Goal: Transaction & Acquisition: Download file/media

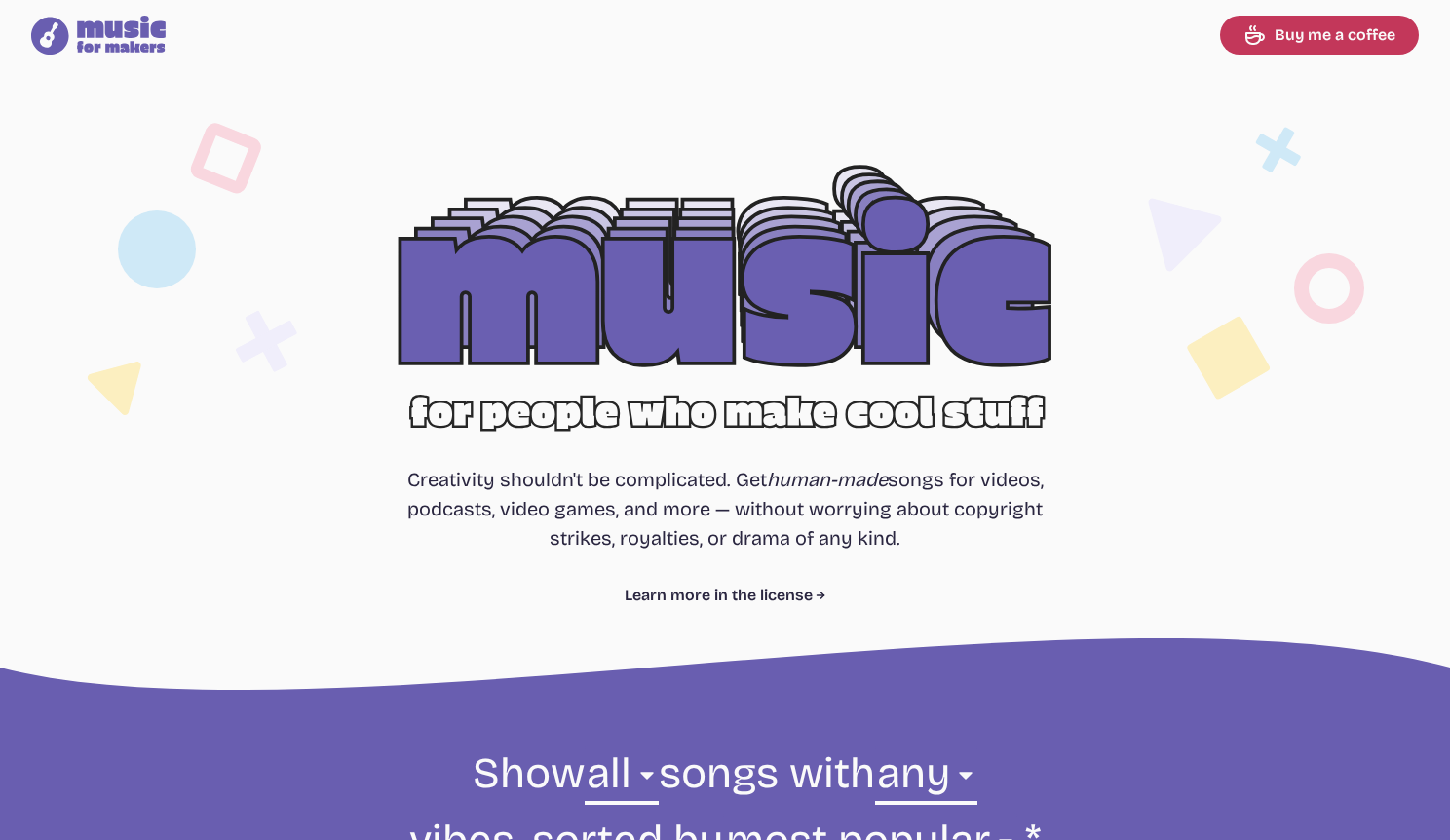
select select "most popular"
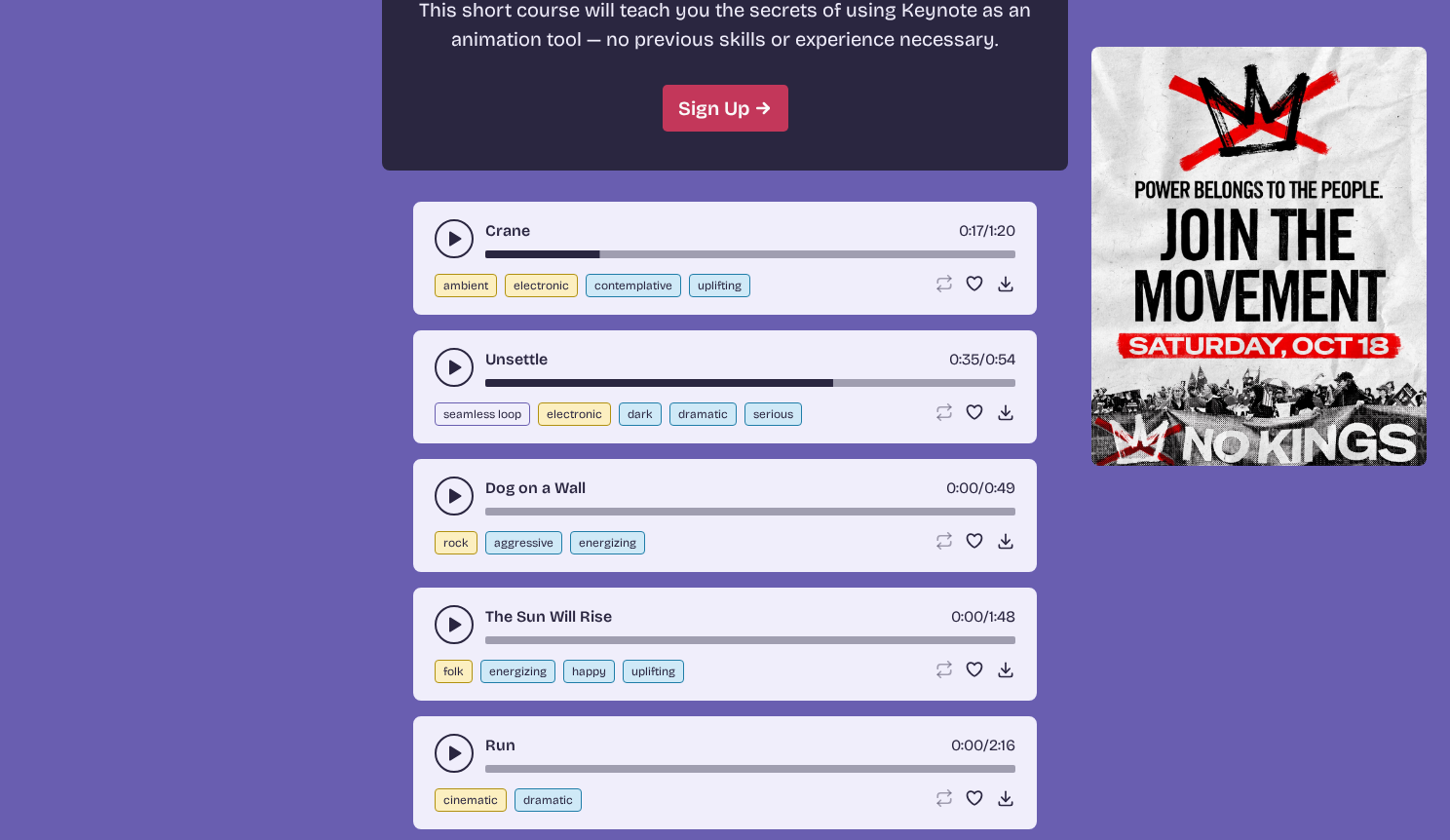
scroll to position [5583, 0]
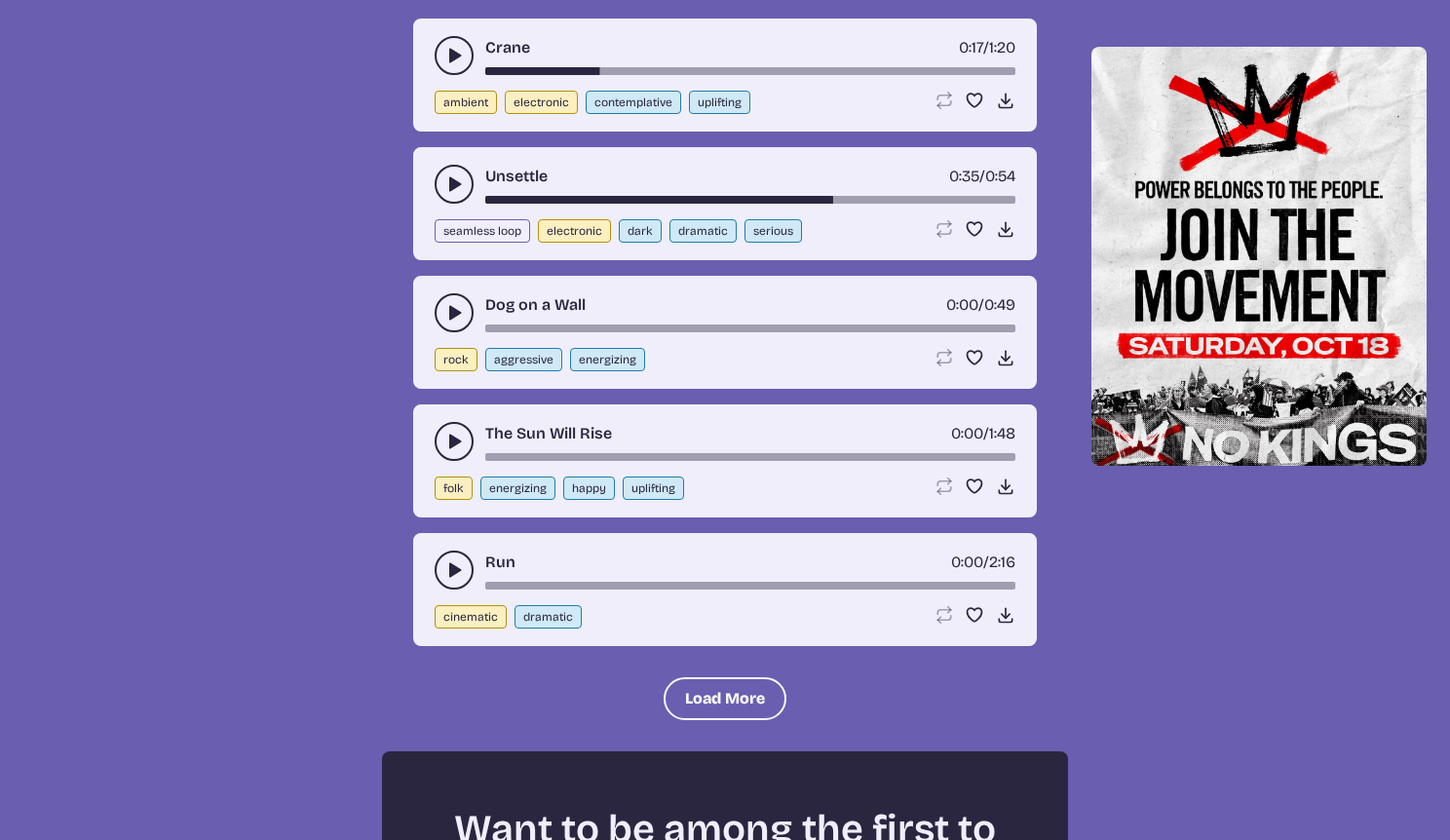
click at [454, 558] on button "play-pause toggle" at bounding box center [454, 570] width 39 height 39
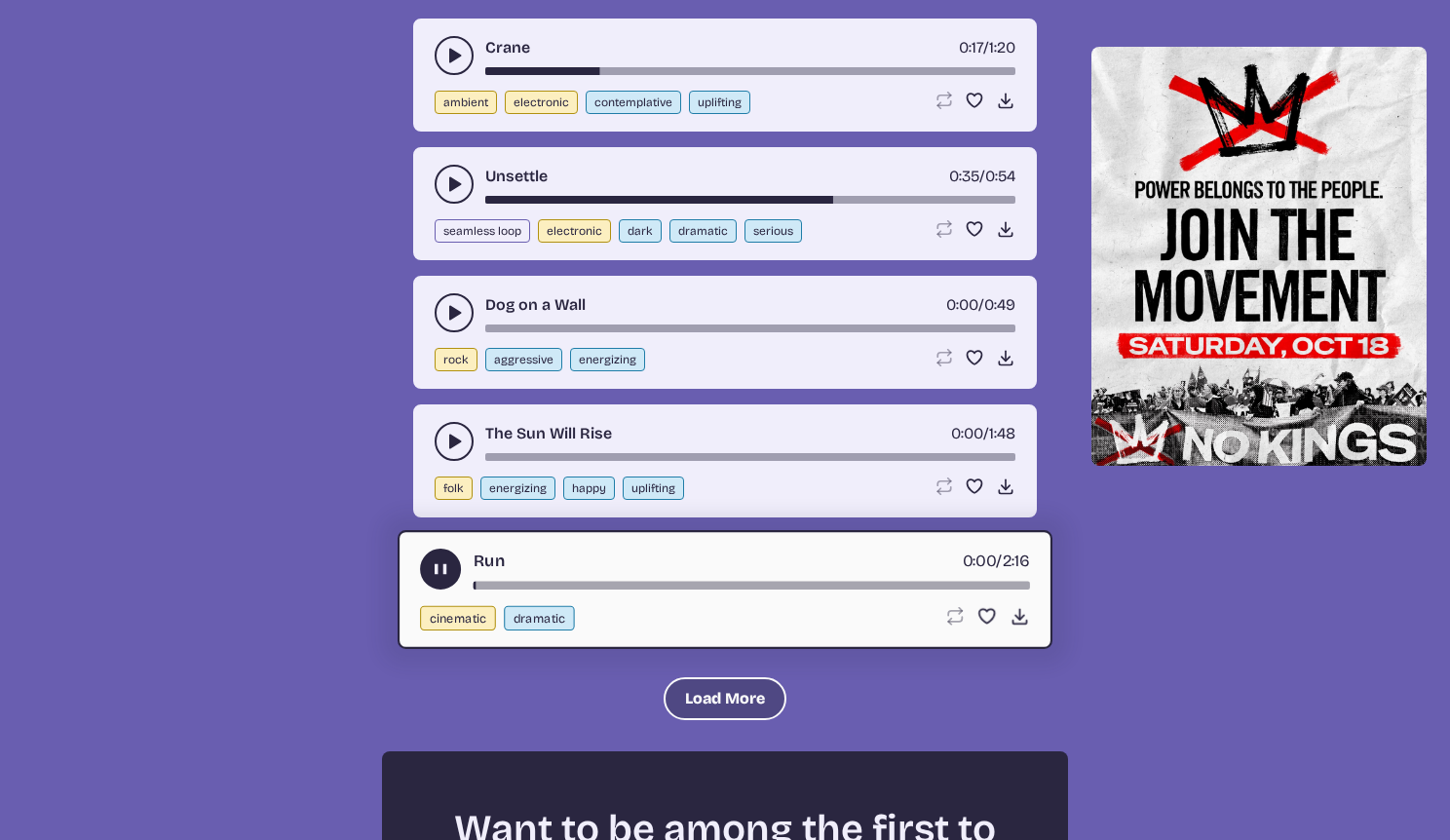
click at [701, 688] on button "Load More" at bounding box center [725, 698] width 123 height 43
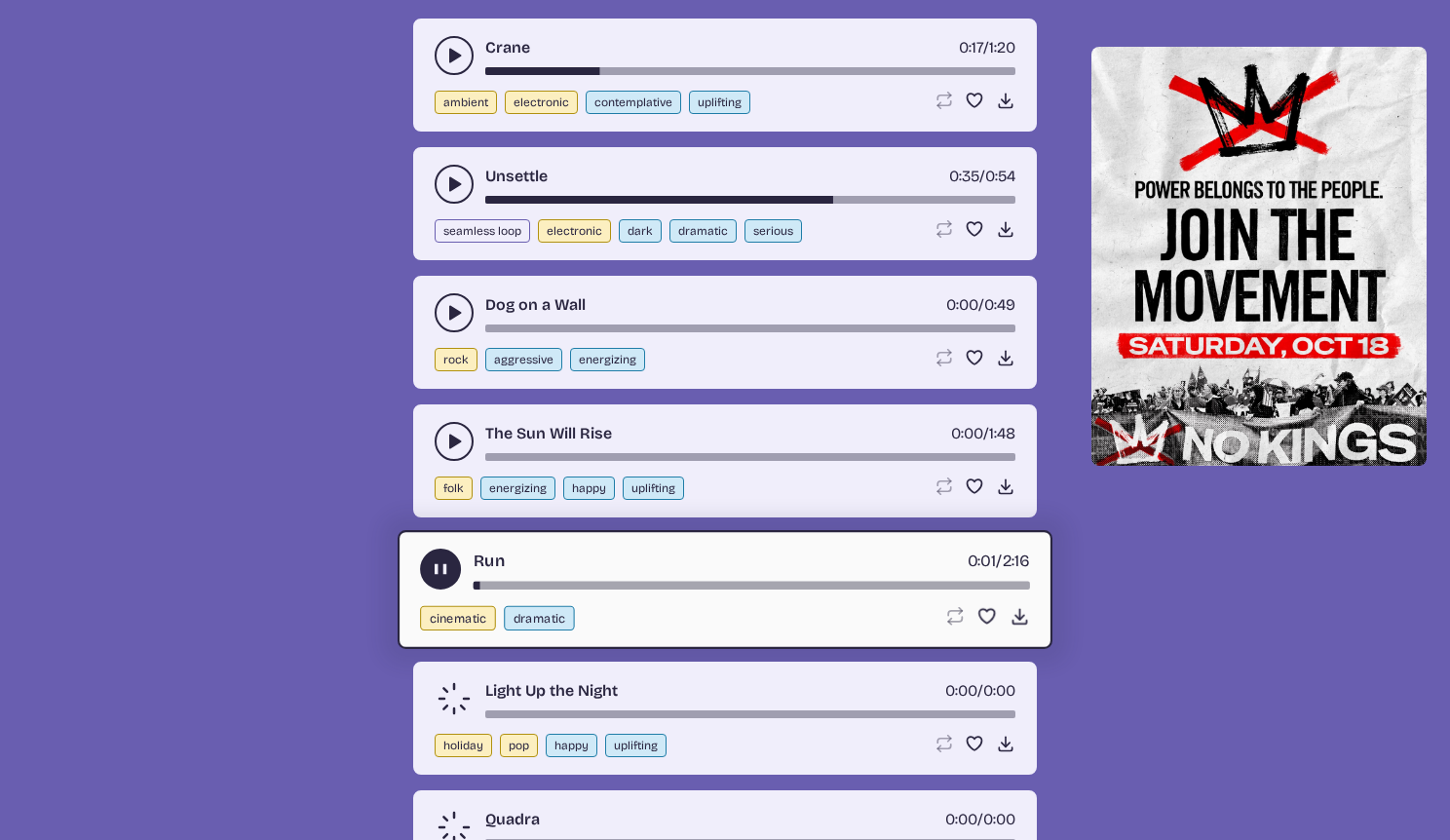
click at [450, 440] on use "play-pause toggle" at bounding box center [454, 442] width 20 height 20
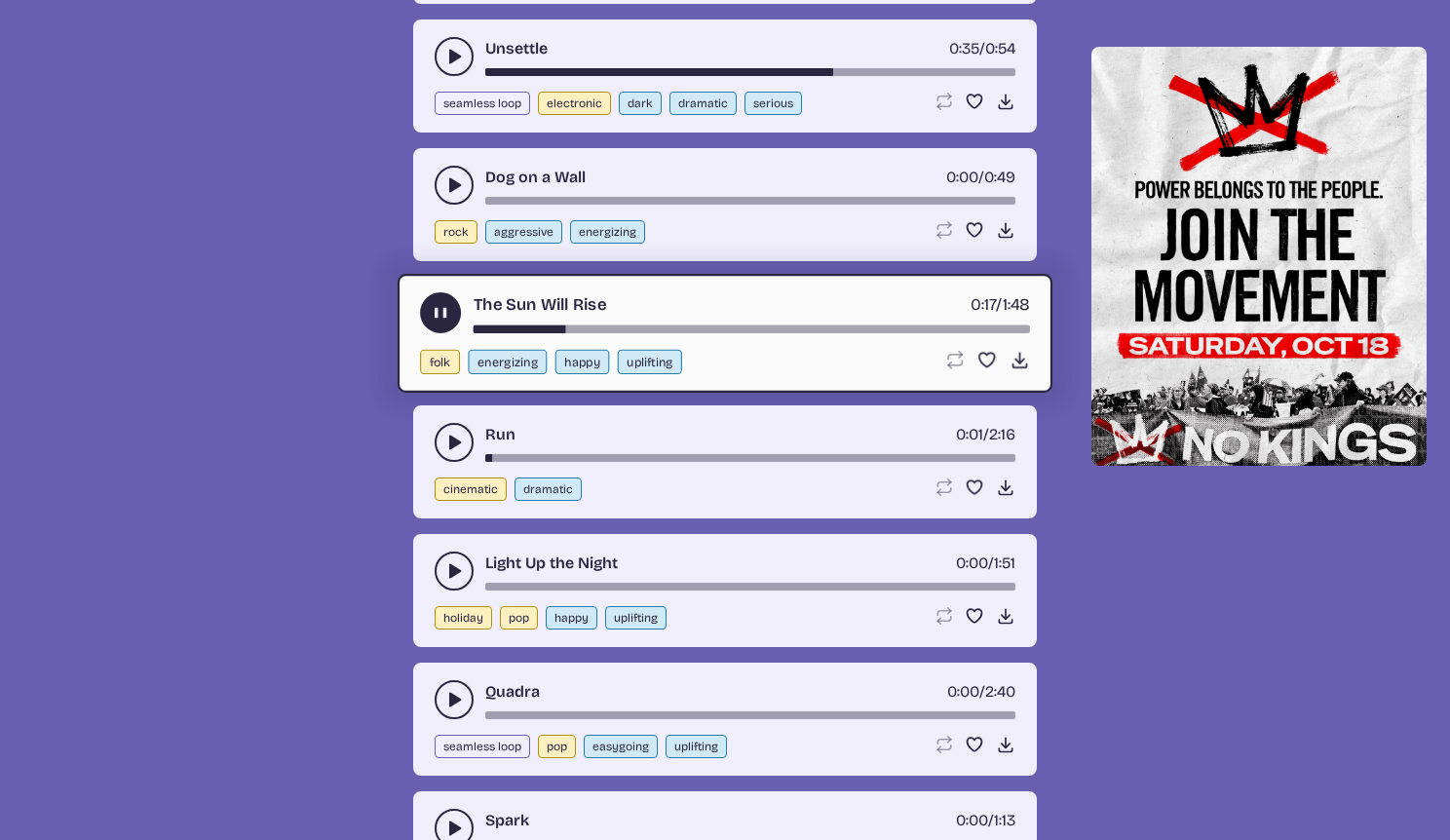
scroll to position [5762, 0]
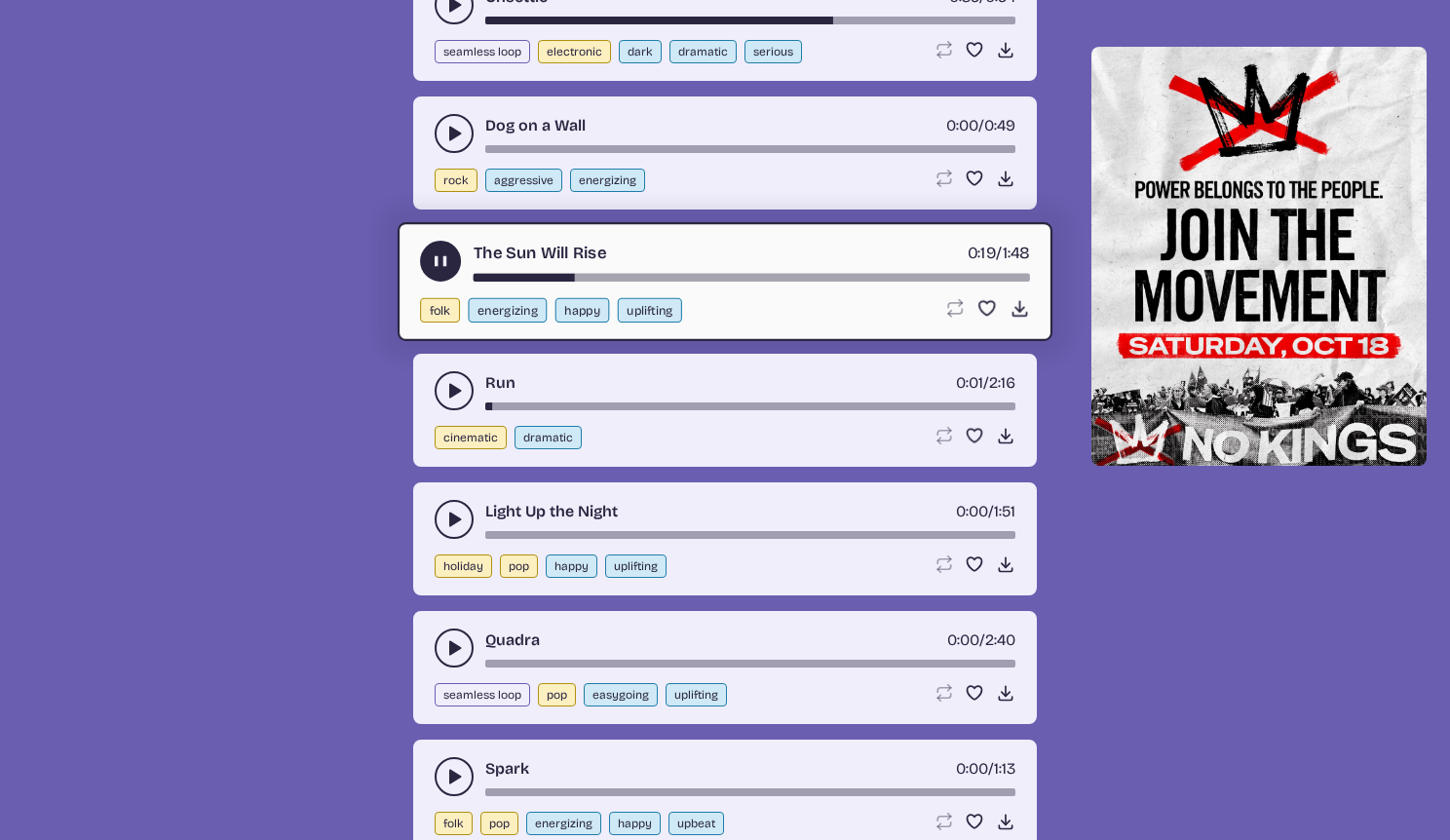
click at [444, 786] on button "play-pause toggle" at bounding box center [454, 777] width 39 height 39
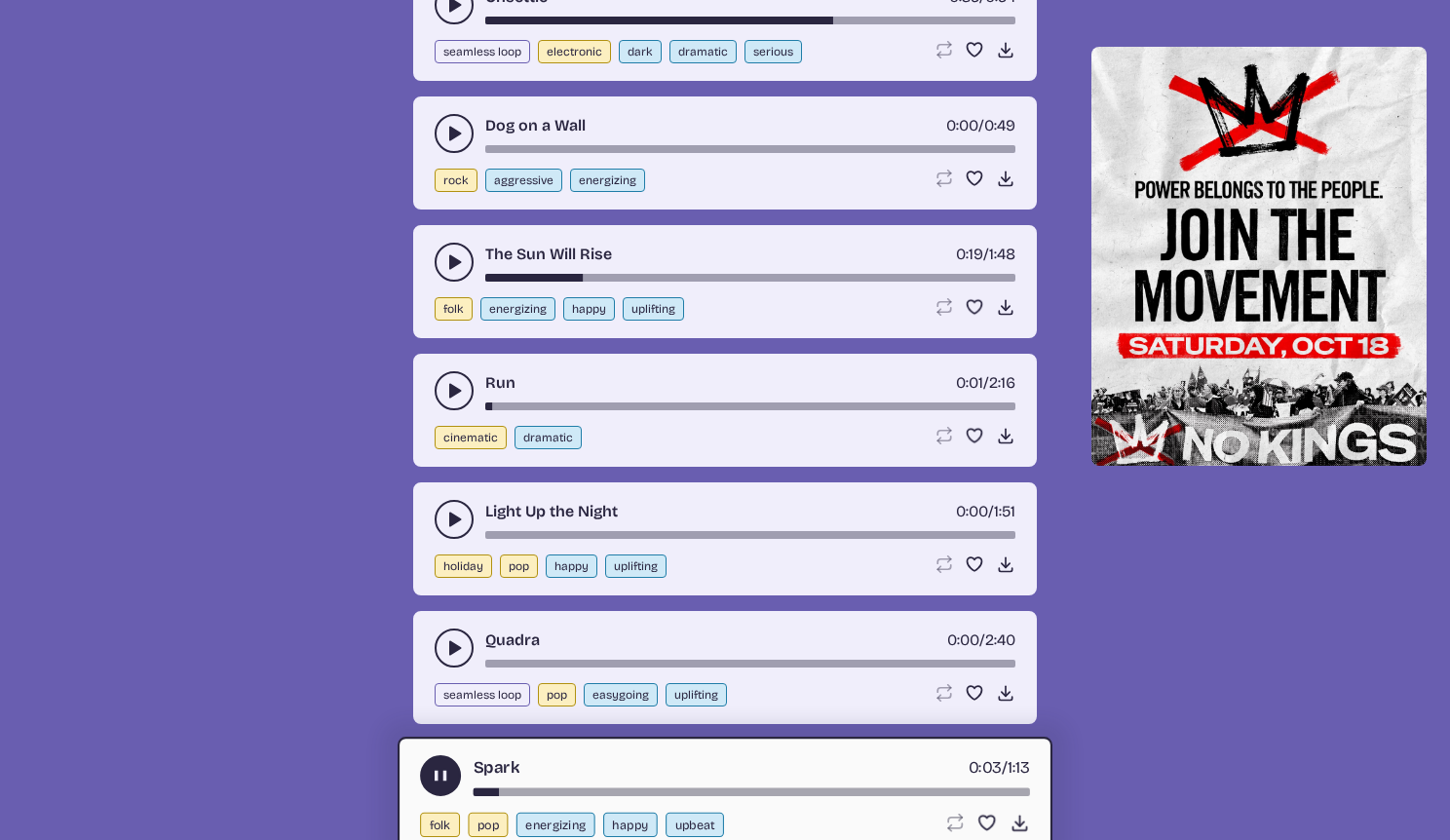
scroll to position [5883, 0]
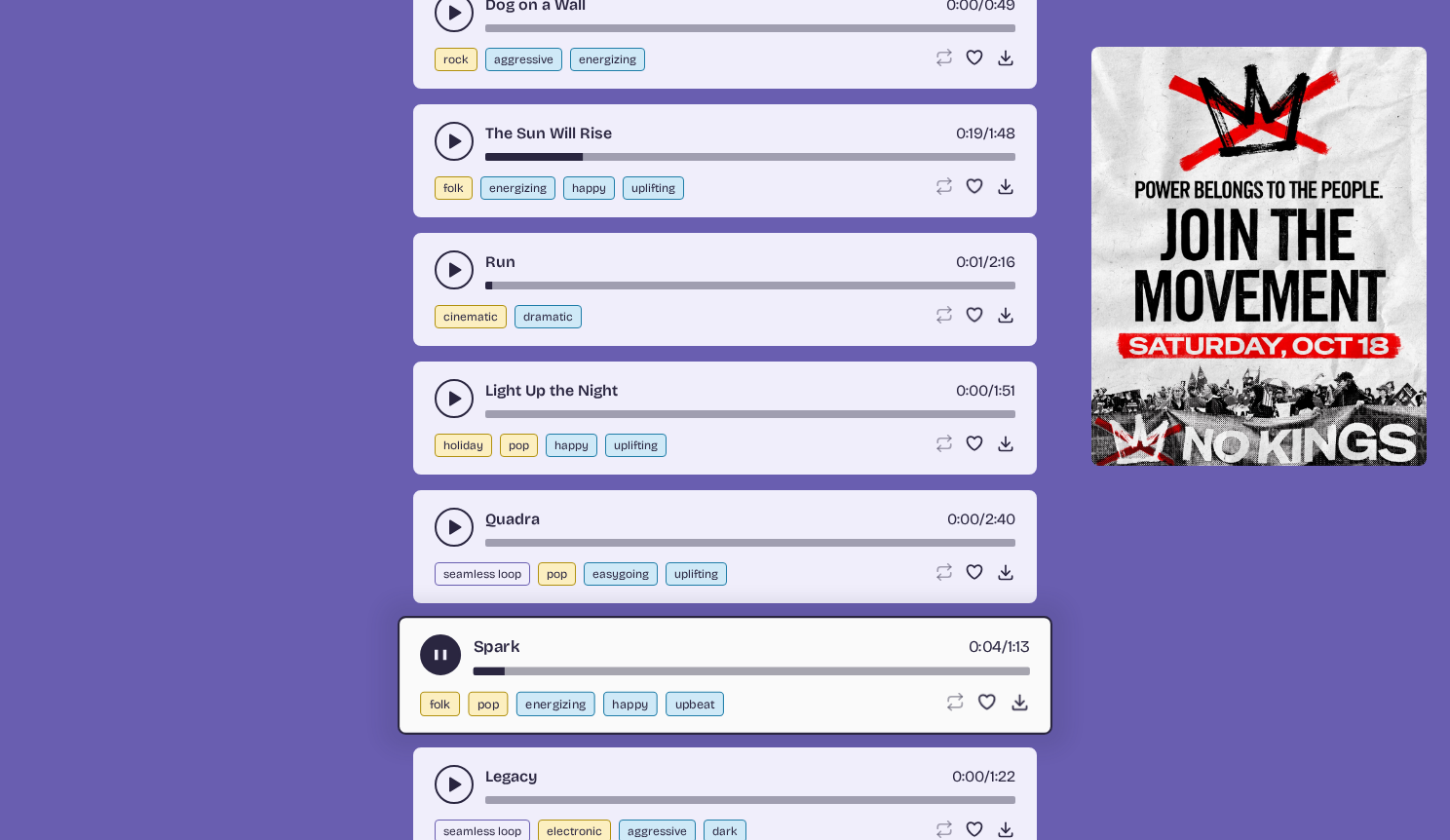
click at [447, 773] on button "play-pause toggle" at bounding box center [454, 785] width 39 height 39
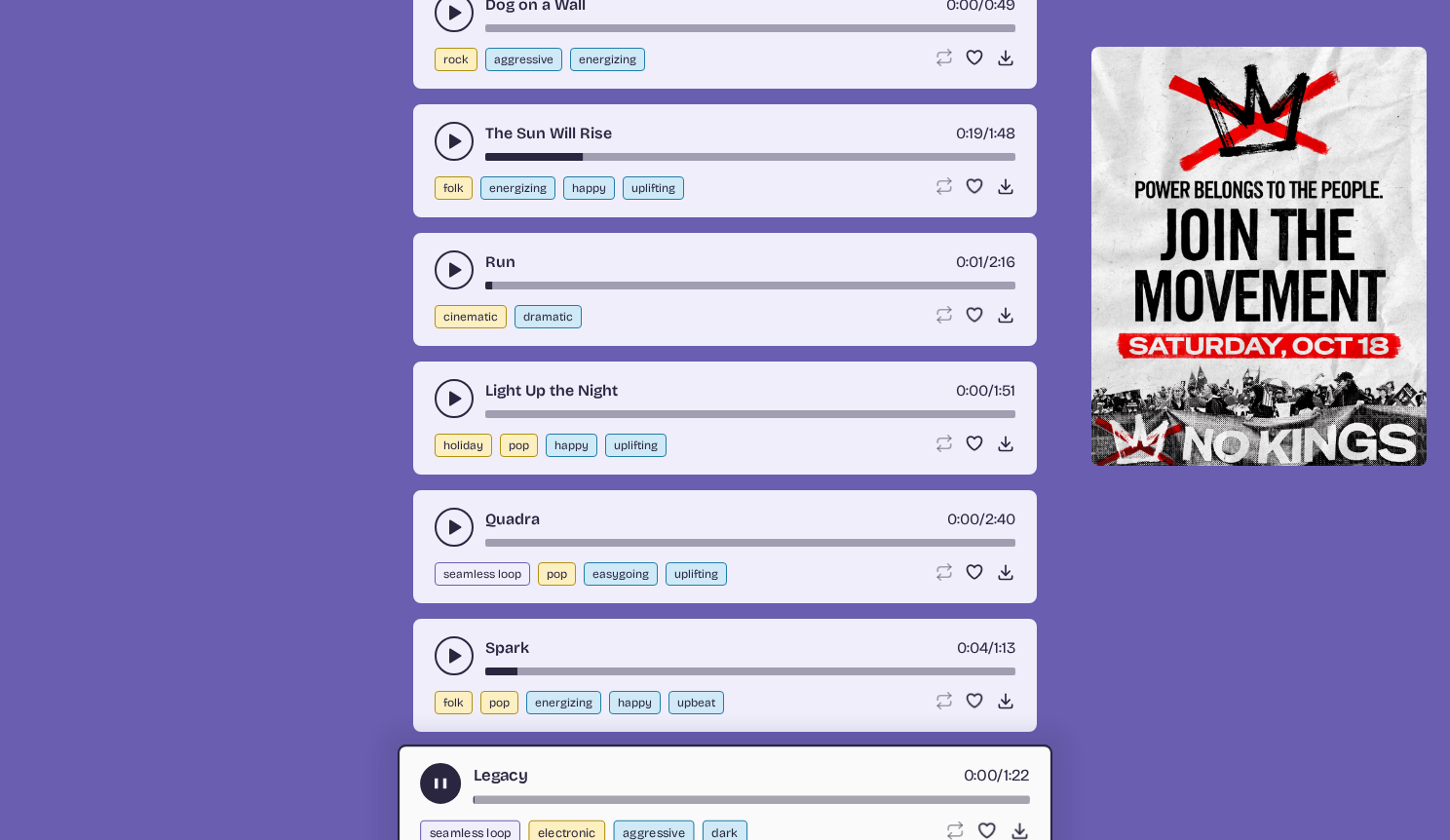
scroll to position [6015, 0]
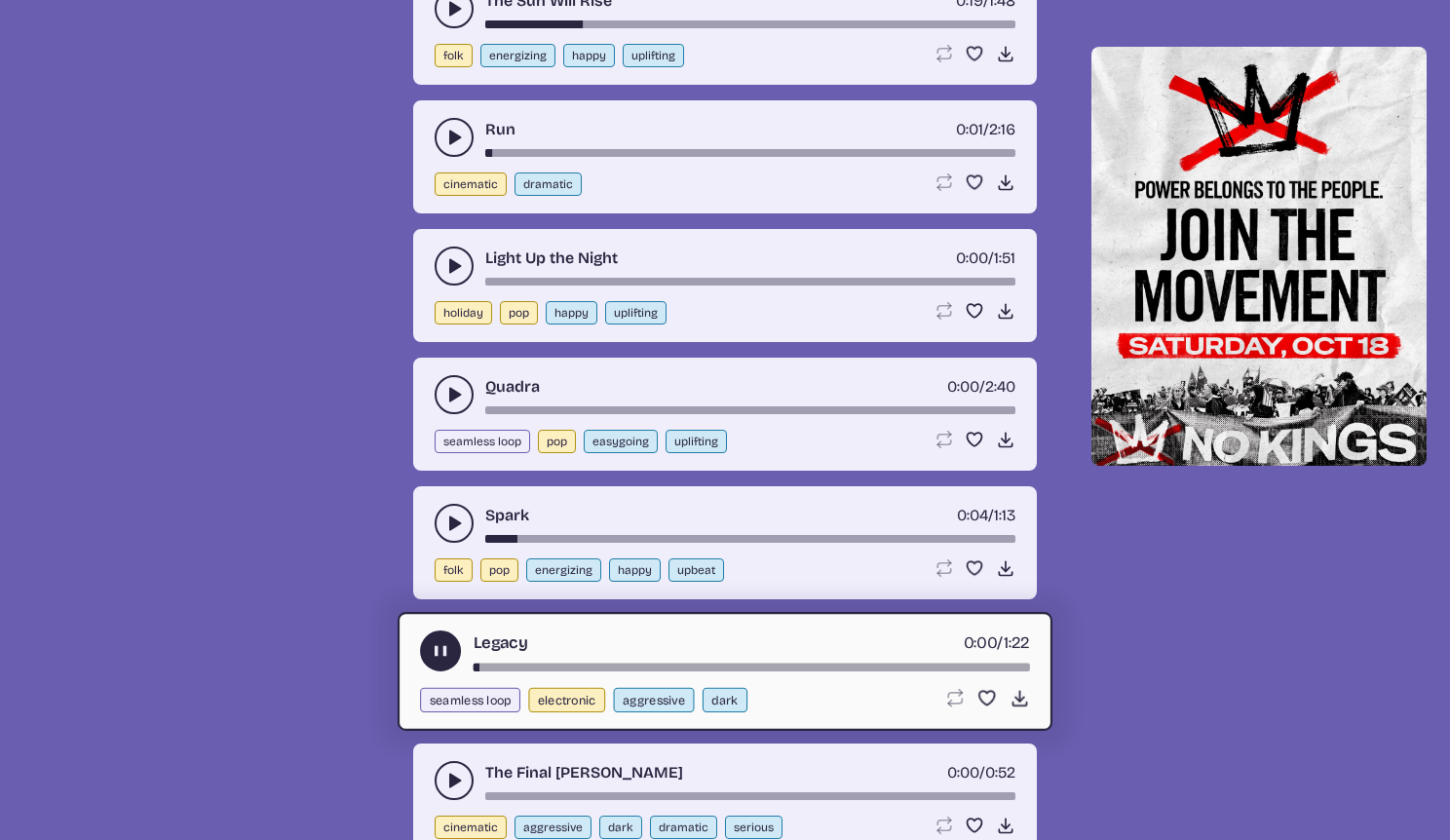
click at [450, 768] on button "play-pause toggle" at bounding box center [454, 781] width 39 height 39
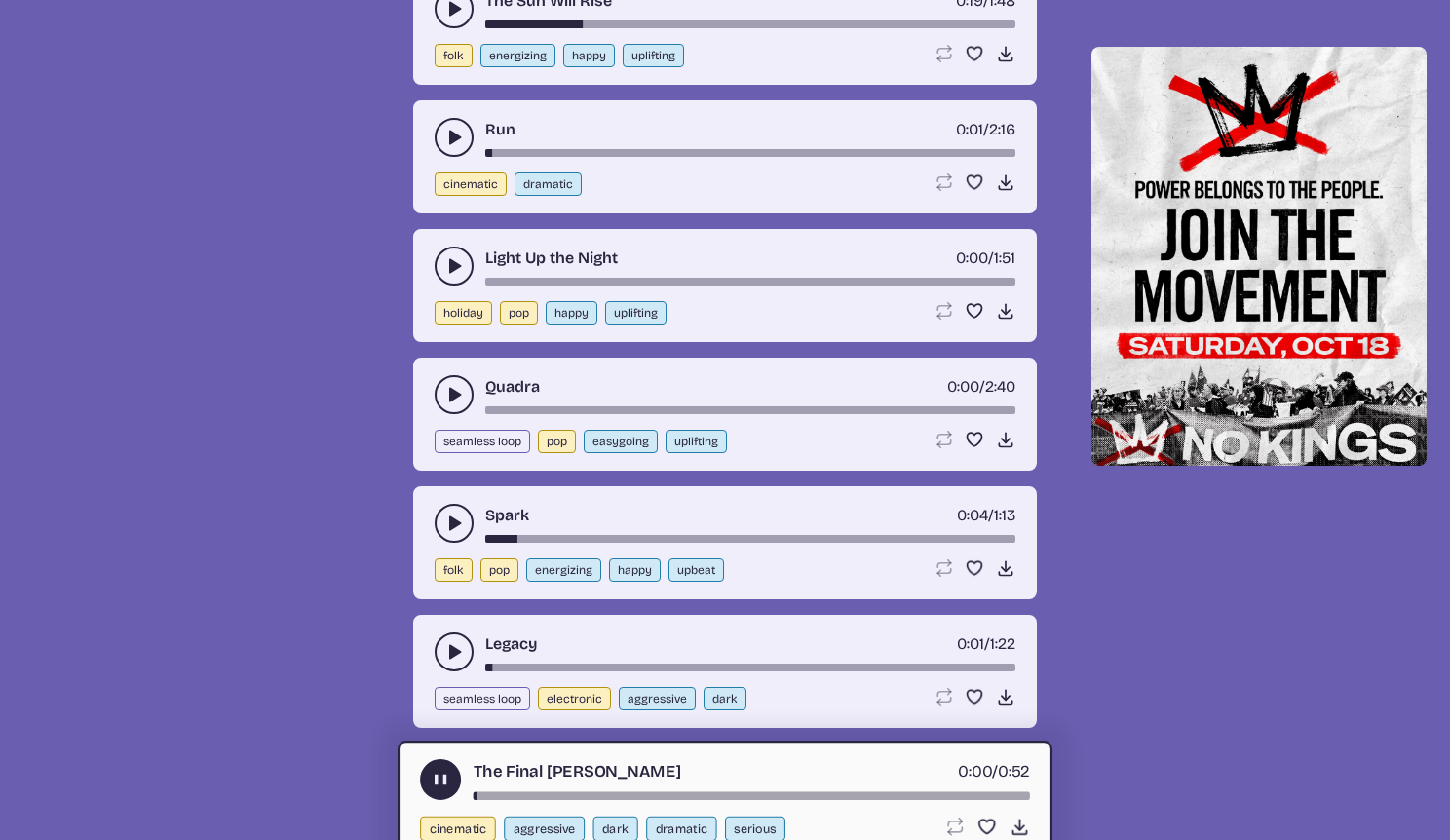
scroll to position [5913, 0]
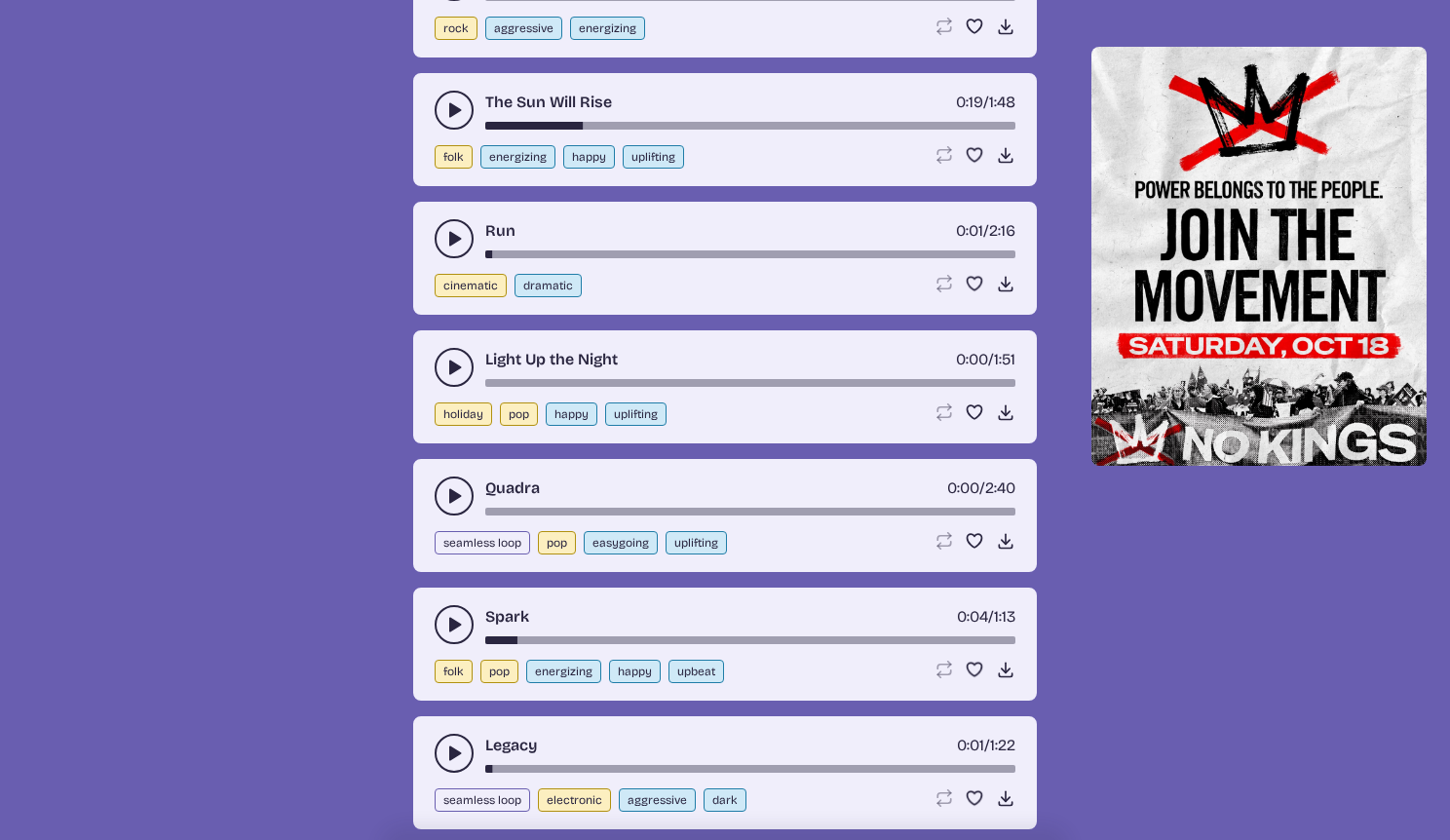
click at [461, 106] on icon "play-pause toggle" at bounding box center [454, 110] width 20 height 20
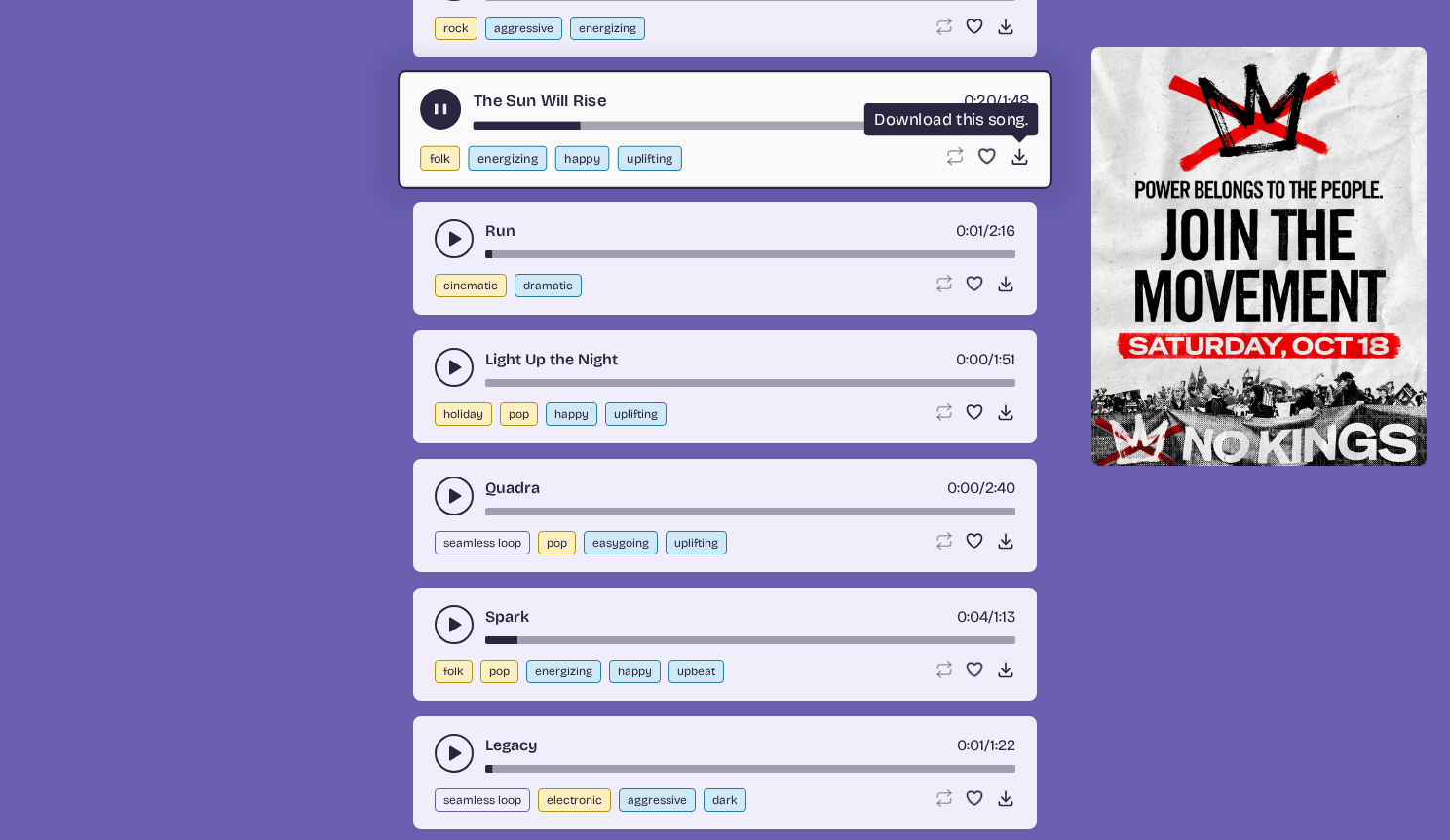
click at [1015, 158] on icon "Download song" at bounding box center [1019, 156] width 21 height 21
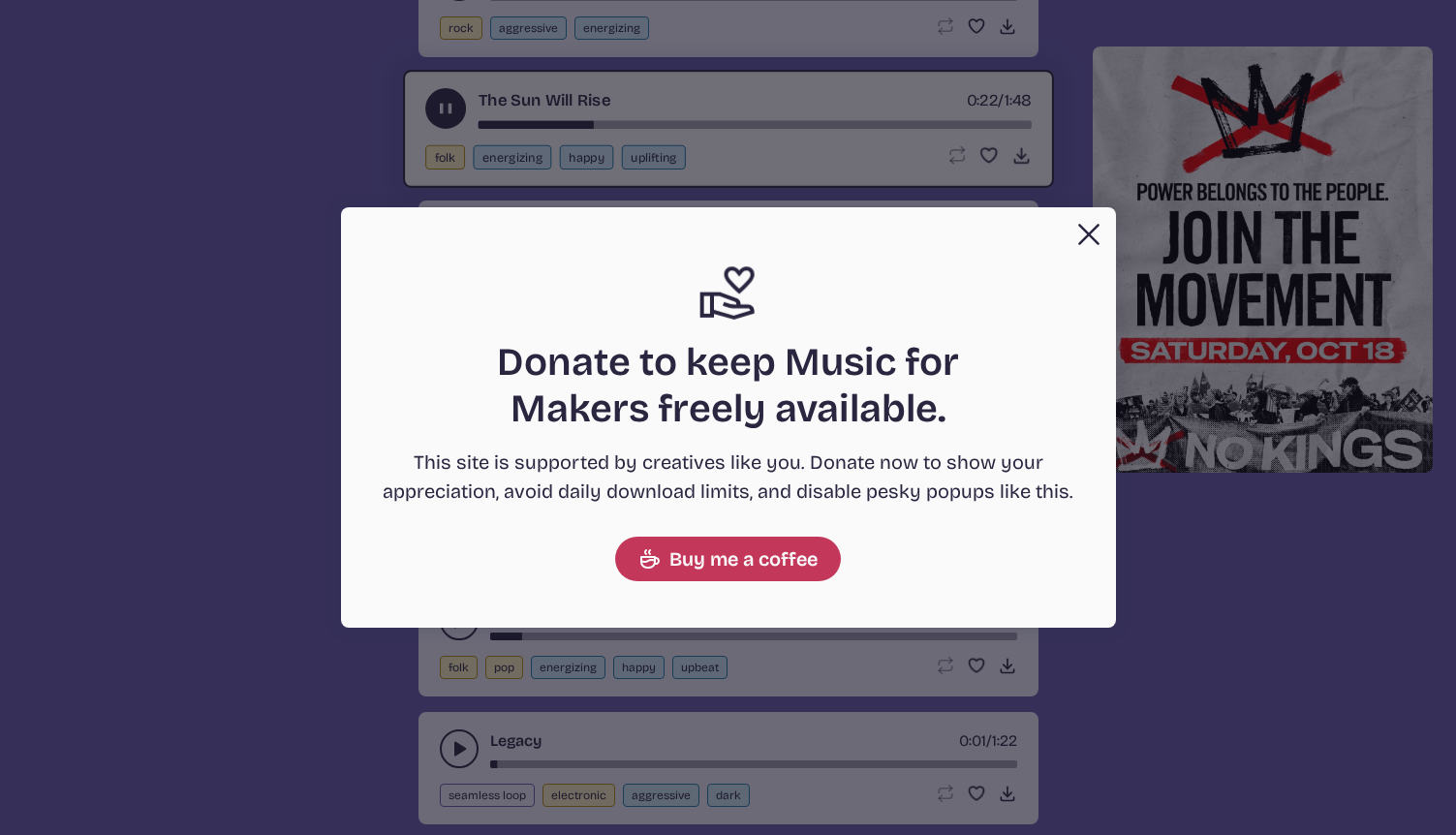
click at [1082, 232] on button "Close" at bounding box center [1089, 235] width 39 height 39
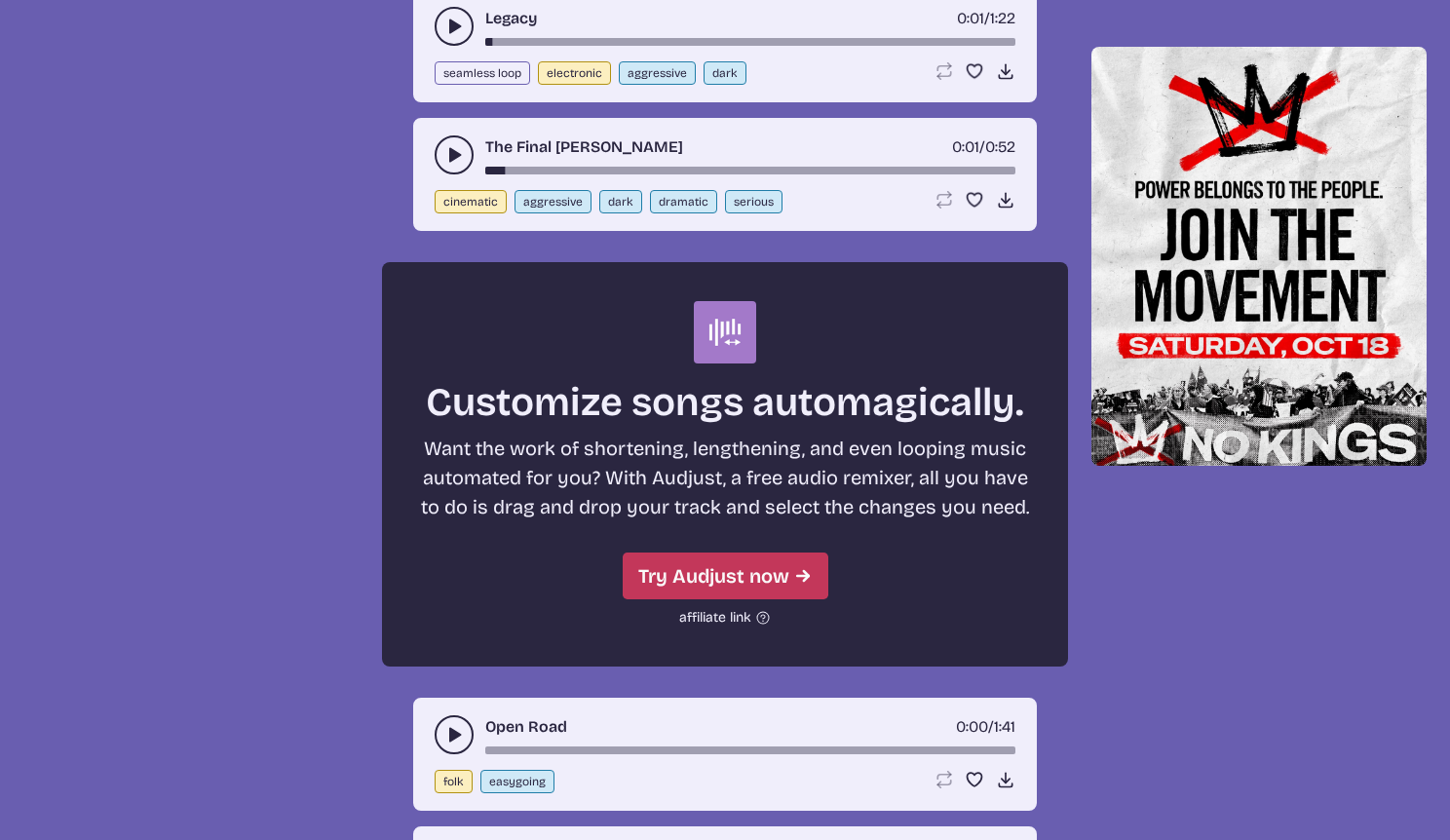
scroll to position [6779, 0]
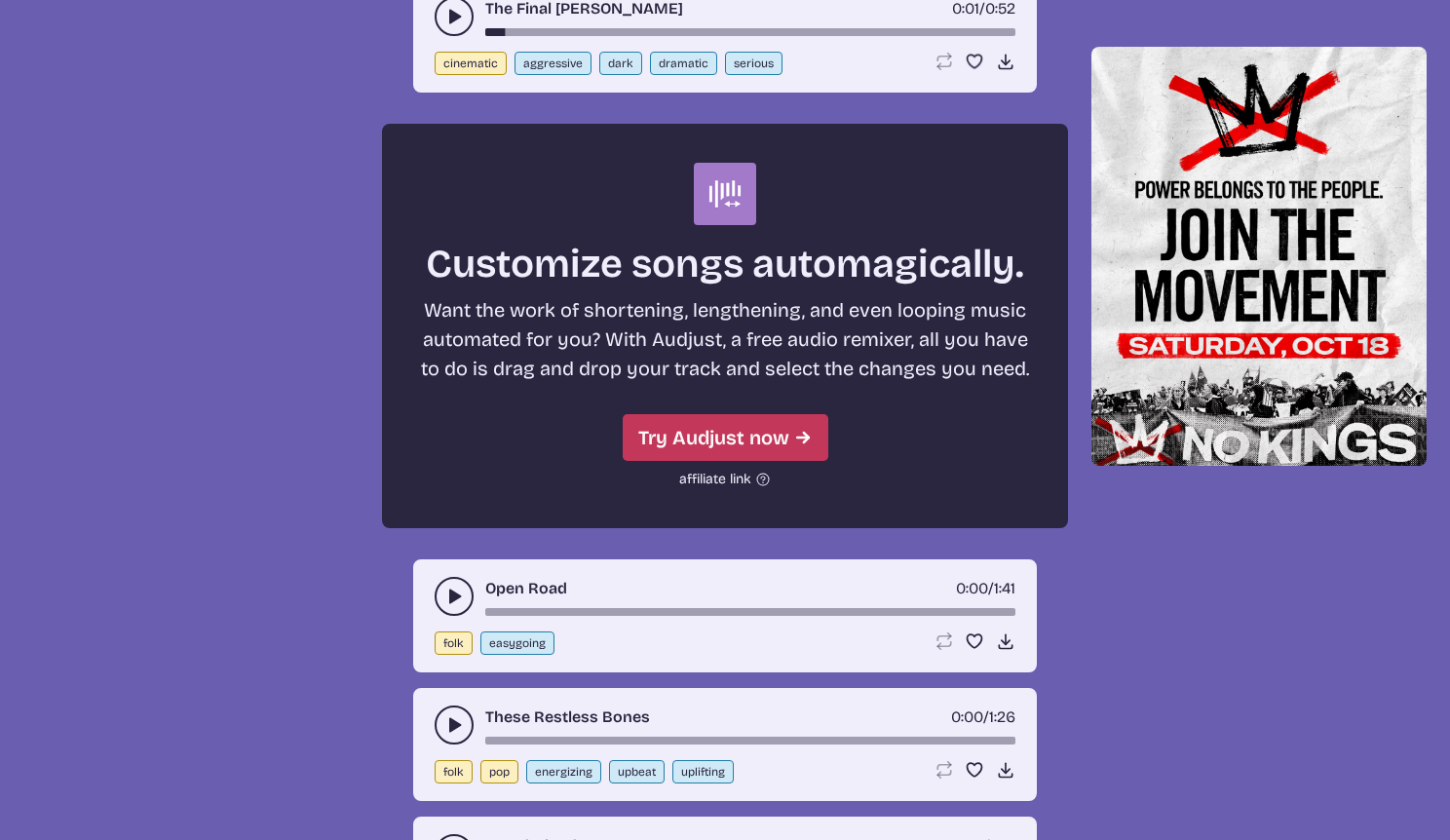
click at [454, 586] on icon "play-pause toggle" at bounding box center [454, 596] width 20 height 20
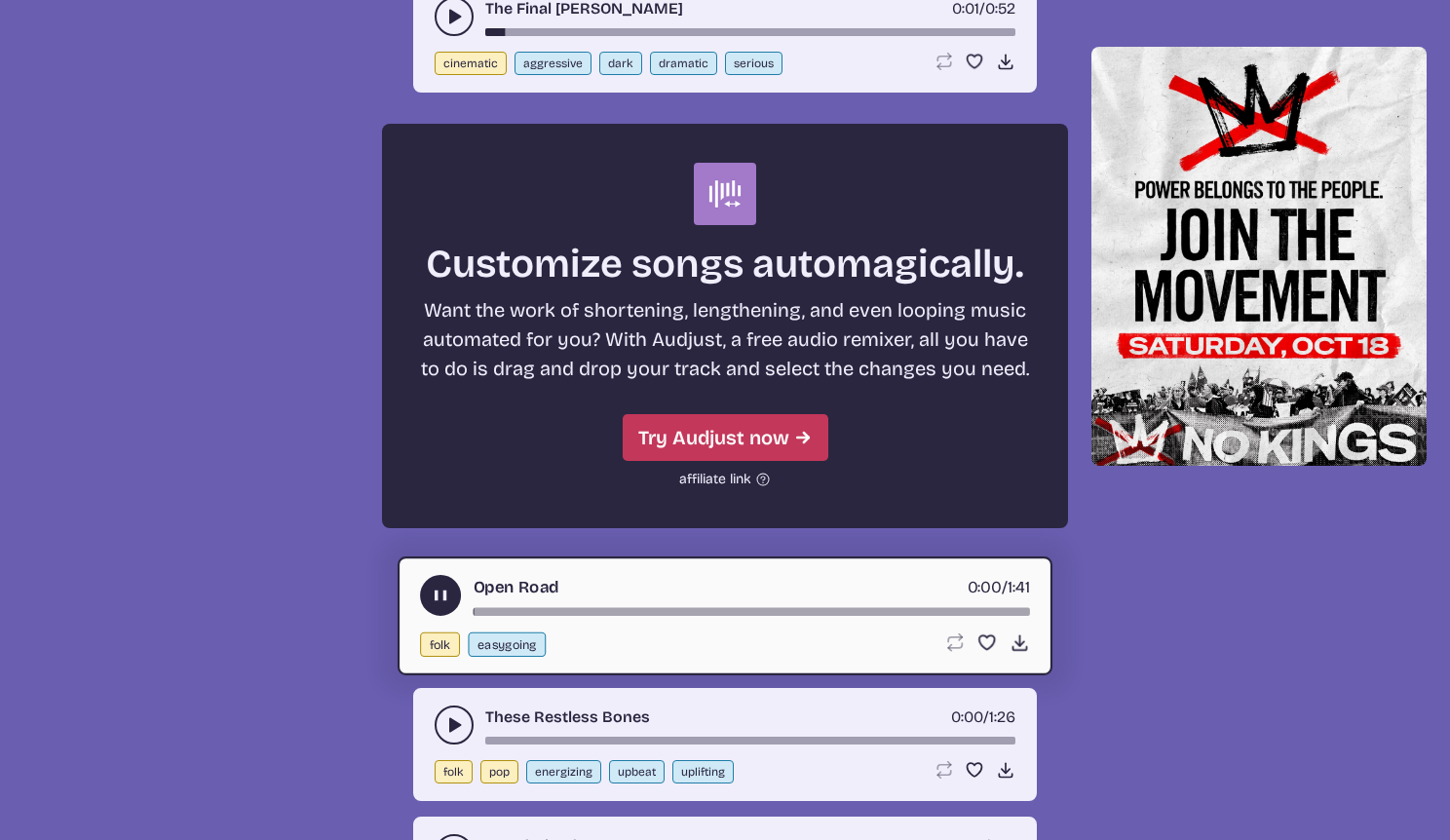
scroll to position [6904, 0]
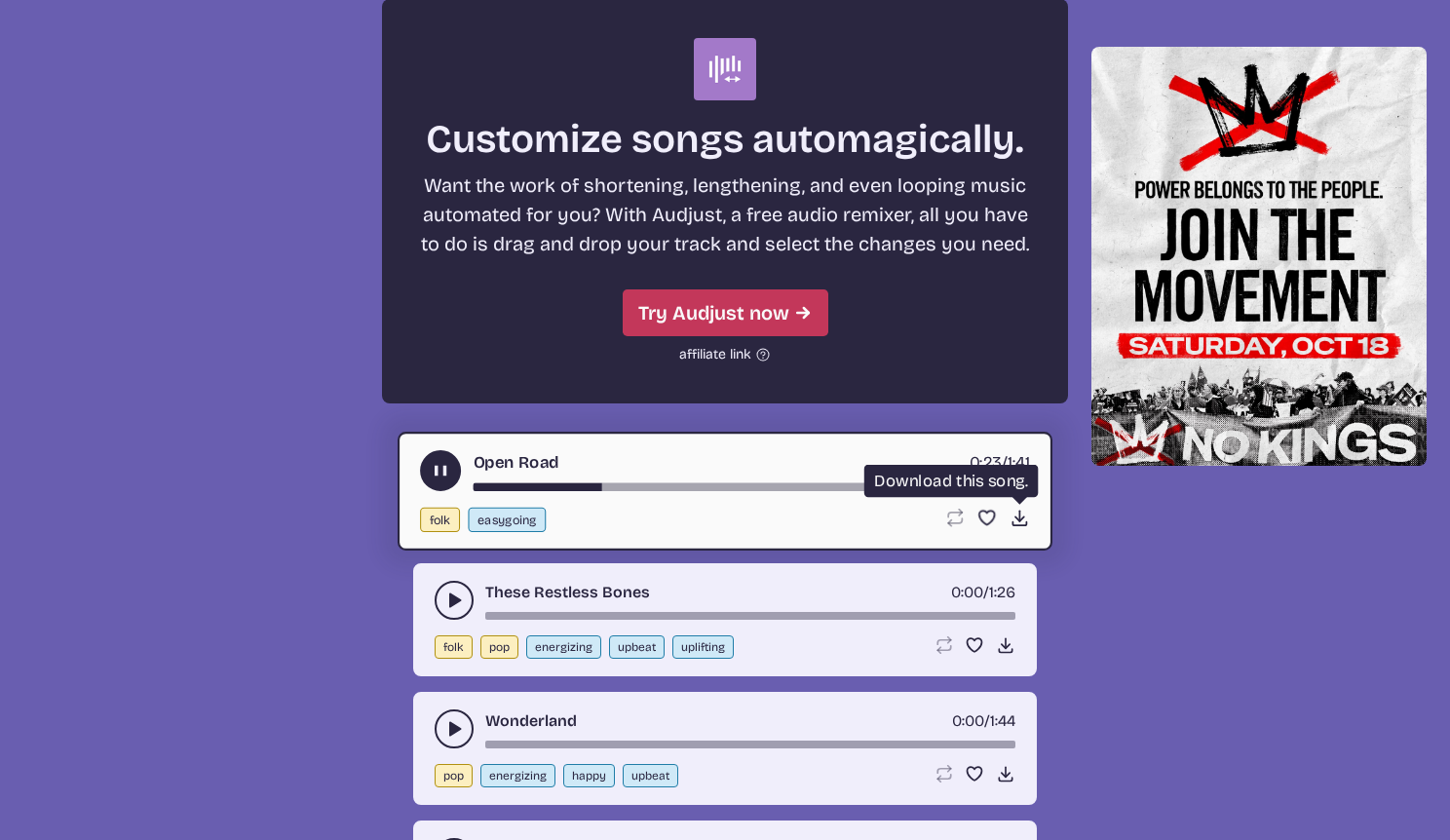
click at [1016, 519] on icon "Download song" at bounding box center [1019, 517] width 21 height 21
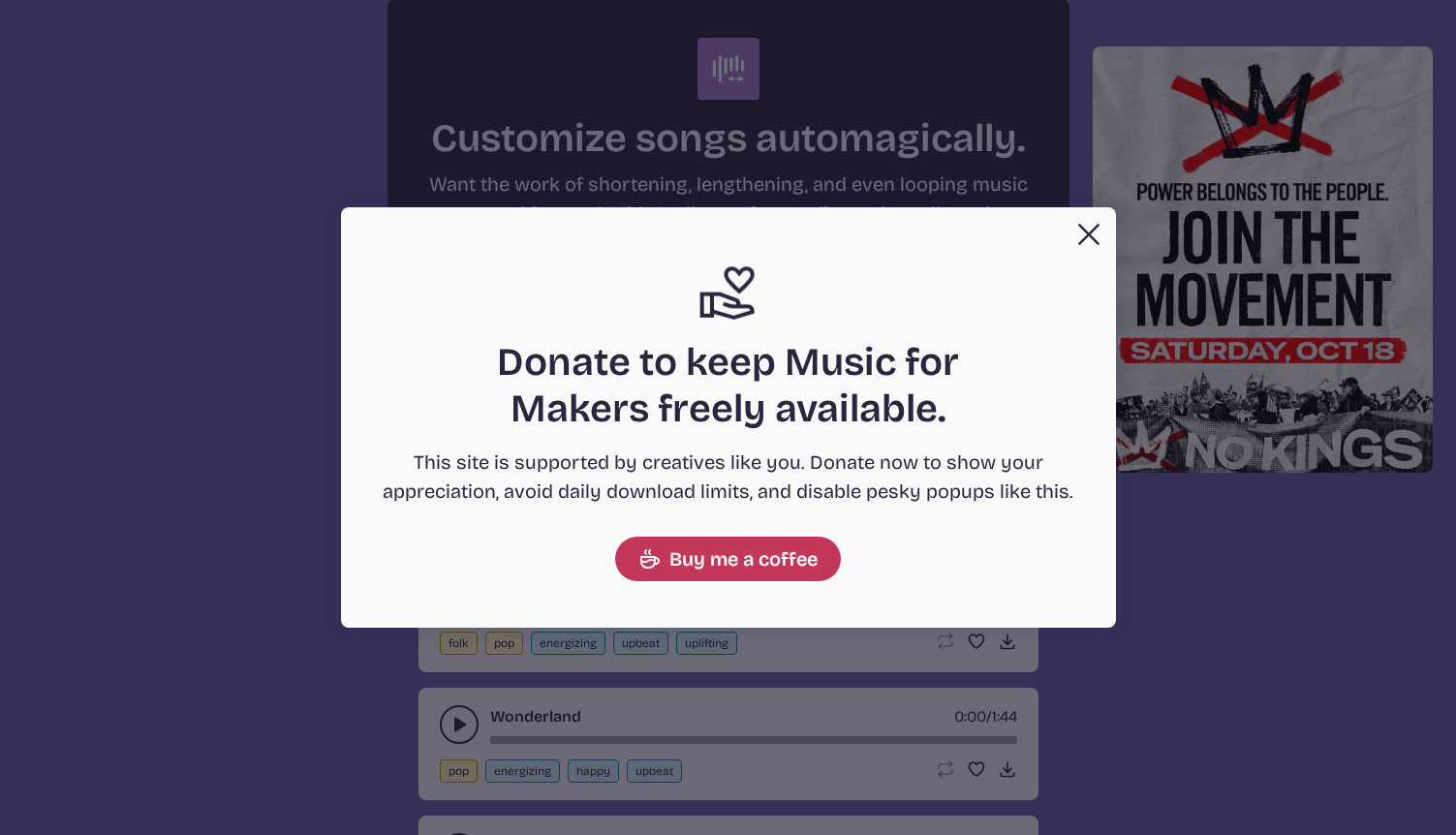
click at [1079, 241] on button "Close" at bounding box center [1089, 235] width 39 height 39
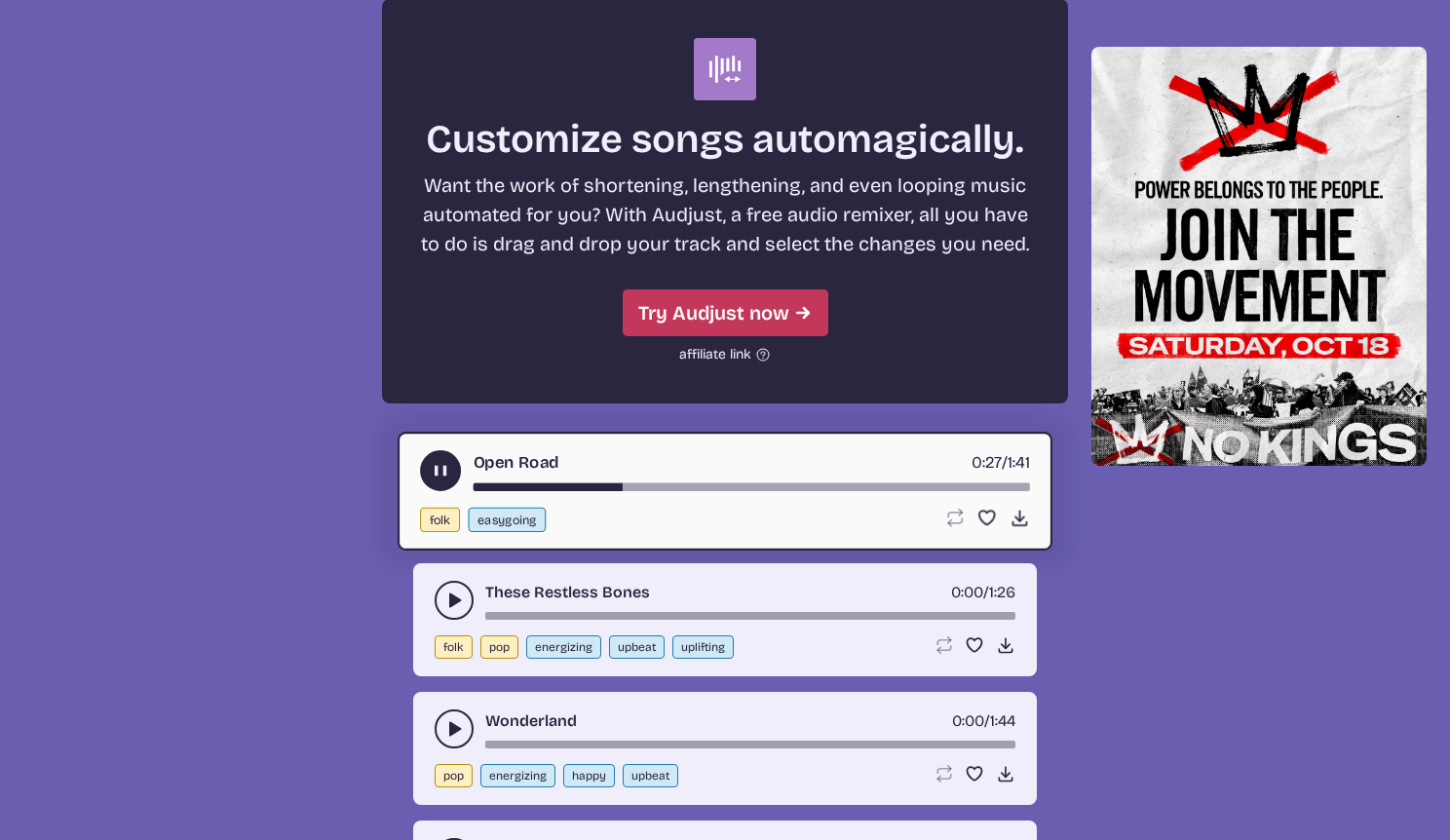
click at [439, 452] on button "play-pause toggle" at bounding box center [441, 471] width 41 height 41
